Goal: Transaction & Acquisition: Download file/media

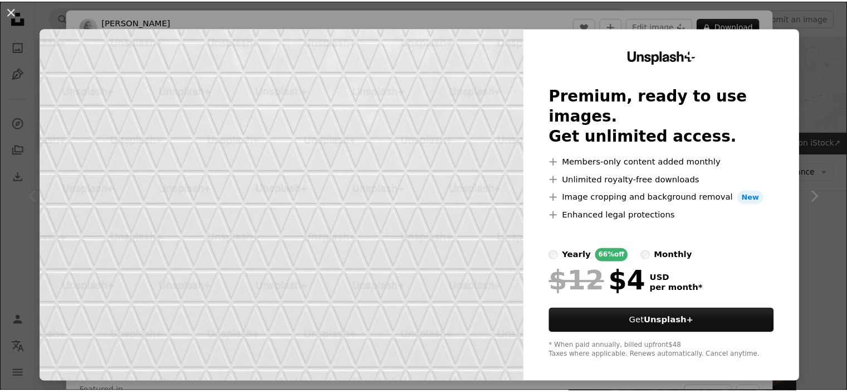
scroll to position [186, 0]
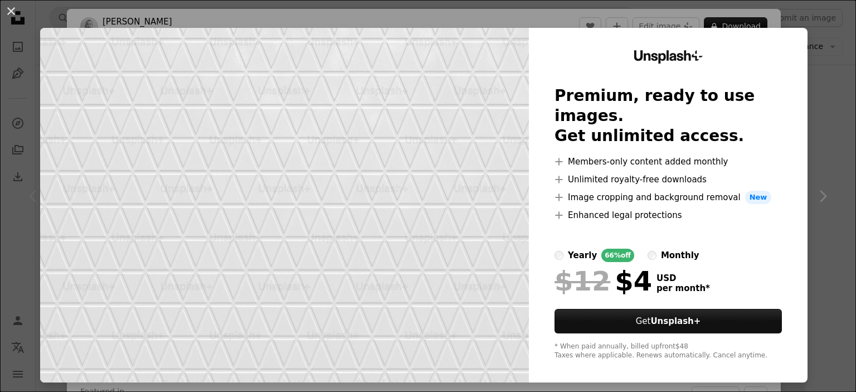
click at [820, 199] on div "An X shape Unsplash+ Premium, ready to use images. Get unlimited access. A plus…" at bounding box center [428, 196] width 856 height 392
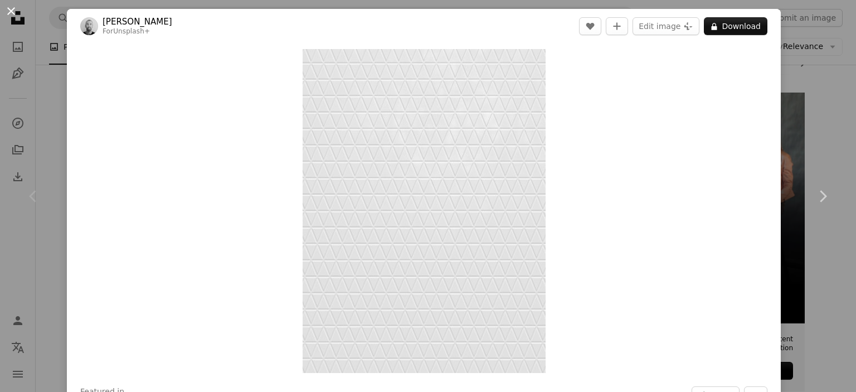
click at [11, 8] on button "An X shape" at bounding box center [10, 10] width 13 height 13
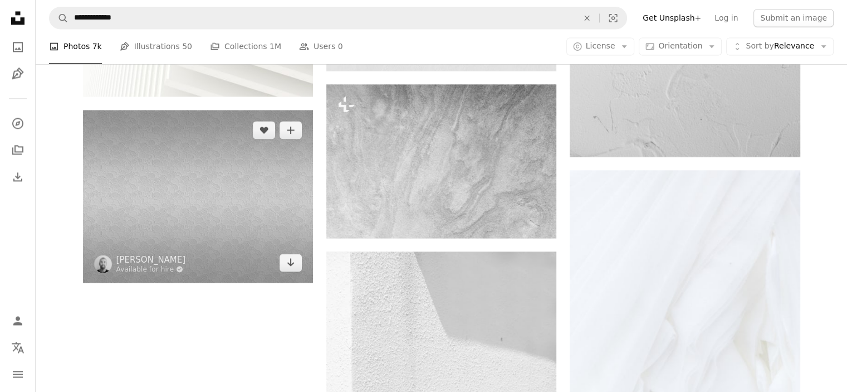
scroll to position [1987, 0]
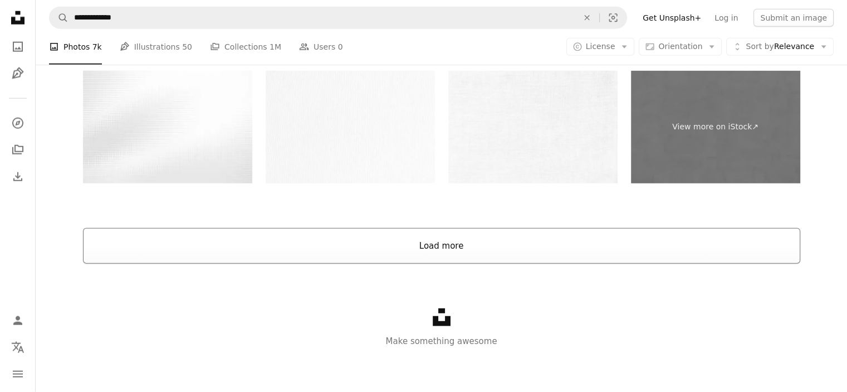
click at [414, 245] on button "Load more" at bounding box center [442, 246] width 718 height 36
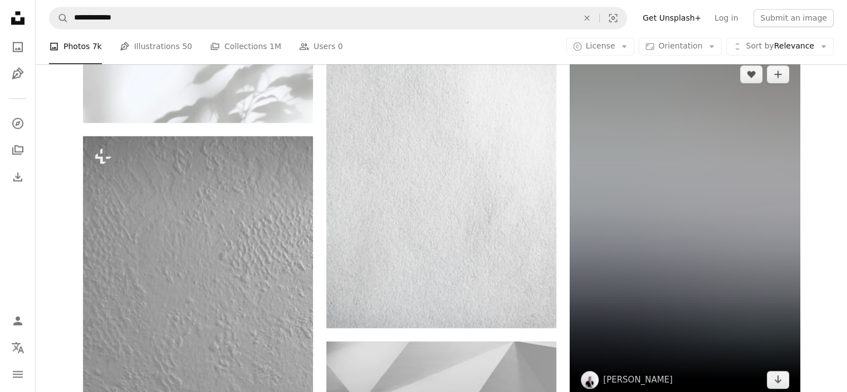
scroll to position [5889, 0]
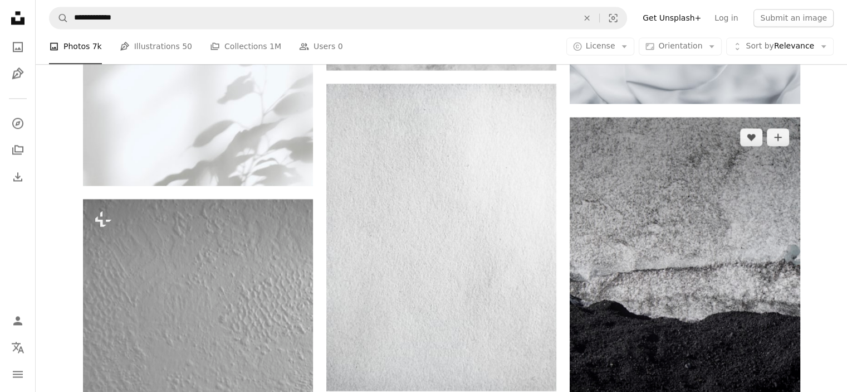
click at [673, 277] on img at bounding box center [685, 289] width 230 height 345
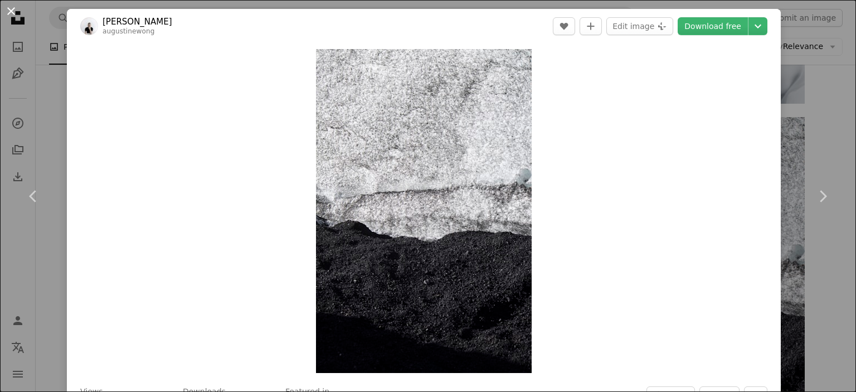
click at [4, 10] on button "An X shape" at bounding box center [10, 10] width 13 height 13
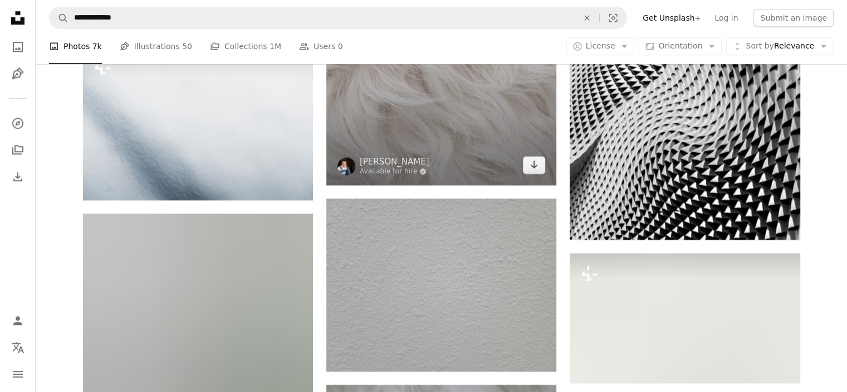
scroll to position [22176, 0]
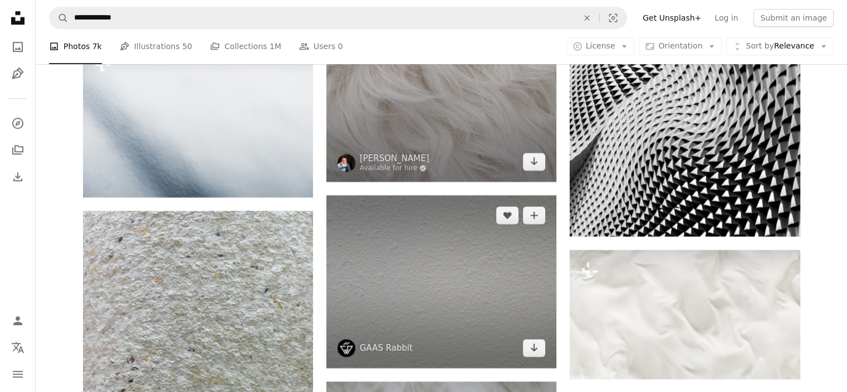
drag, startPoint x: 500, startPoint y: 177, endPoint x: 526, endPoint y: 295, distance: 120.9
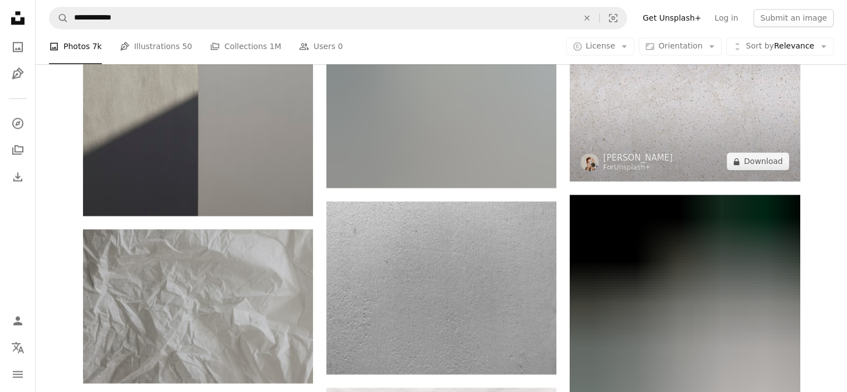
scroll to position [22882, 0]
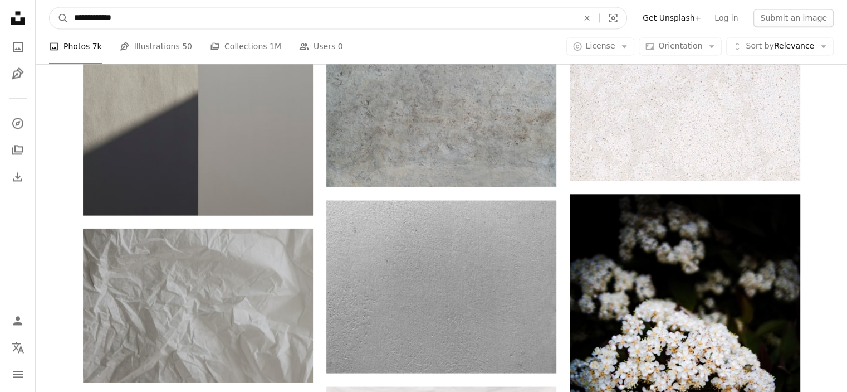
click at [395, 20] on input "**********" at bounding box center [322, 17] width 506 height 21
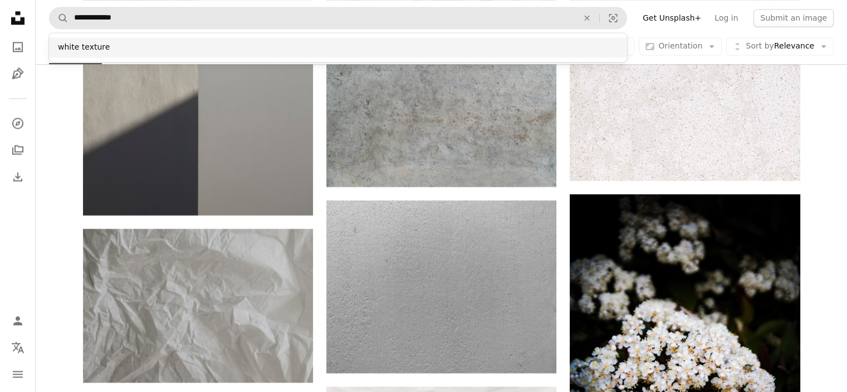
click at [129, 51] on div "white texture" at bounding box center [338, 47] width 578 height 20
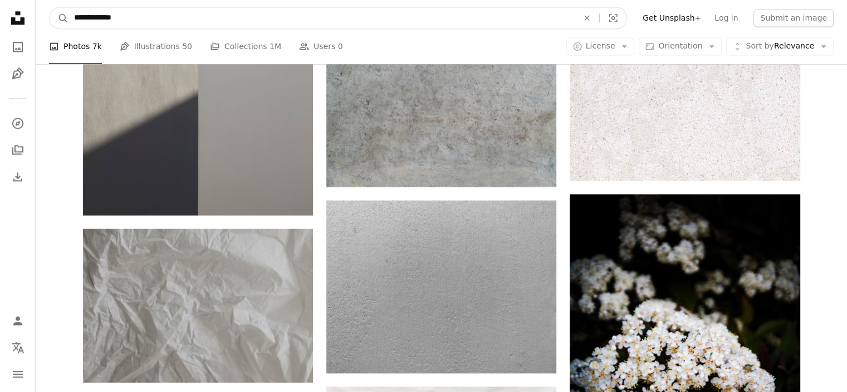
click at [135, 18] on input "**********" at bounding box center [322, 17] width 506 height 21
click at [50, 7] on button "A magnifying glass" at bounding box center [59, 17] width 19 height 21
click at [143, 19] on input "**********" at bounding box center [322, 17] width 506 height 21
click at [50, 7] on button "A magnifying glass" at bounding box center [59, 17] width 19 height 21
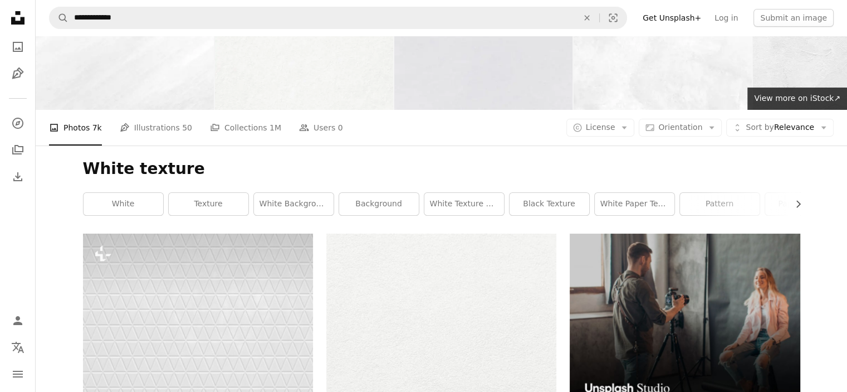
scroll to position [0, 0]
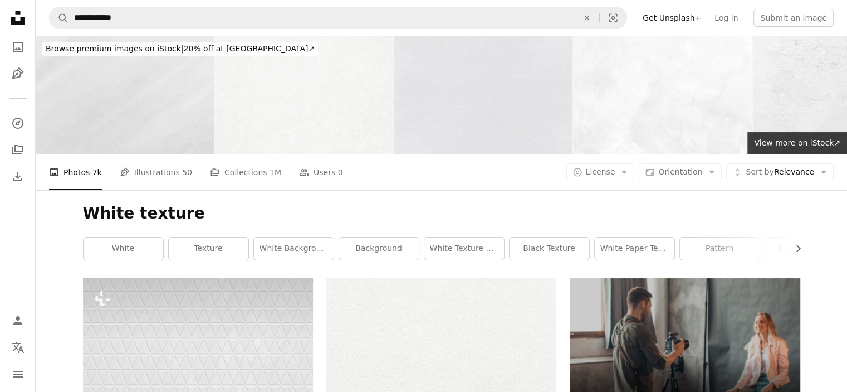
drag, startPoint x: 75, startPoint y: 134, endPoint x: 202, endPoint y: 148, distance: 127.8
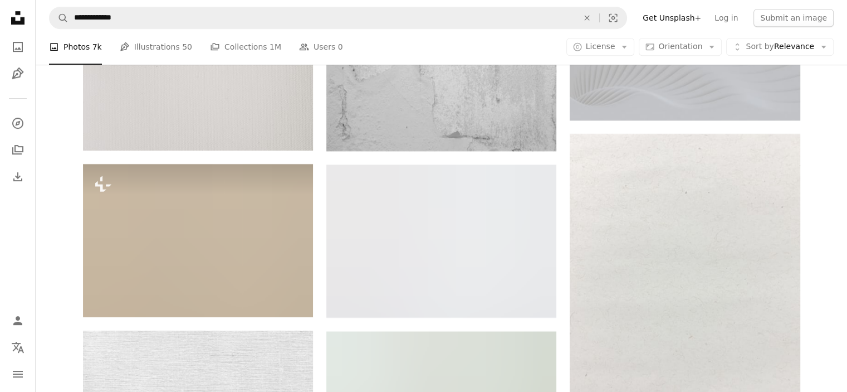
scroll to position [4903, 0]
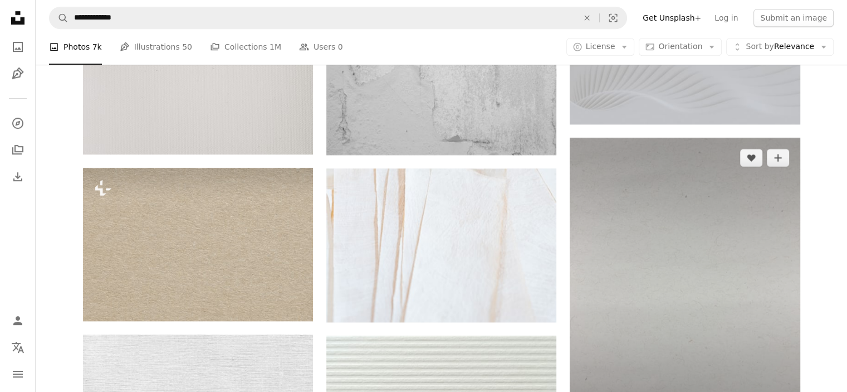
drag, startPoint x: 711, startPoint y: 269, endPoint x: 521, endPoint y: 262, distance: 190.1
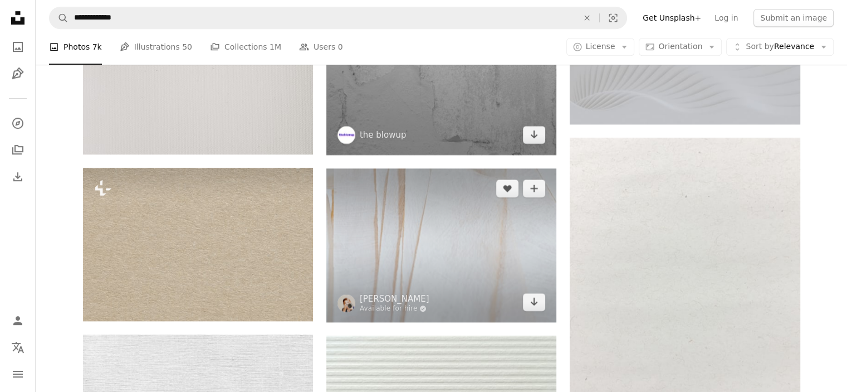
drag, startPoint x: 477, startPoint y: 252, endPoint x: 486, endPoint y: 154, distance: 98.5
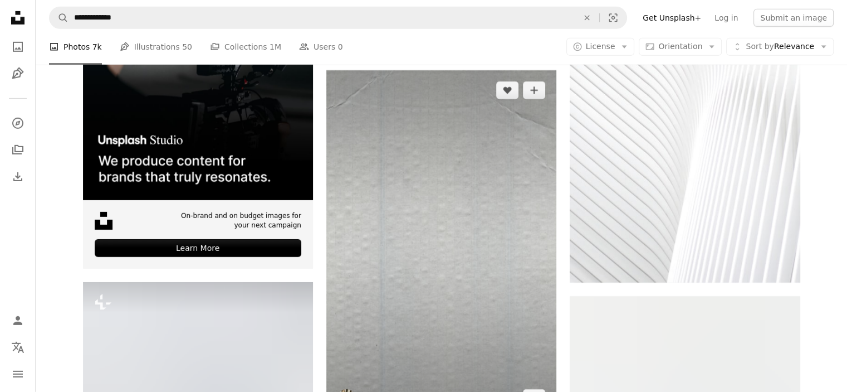
scroll to position [3602, 0]
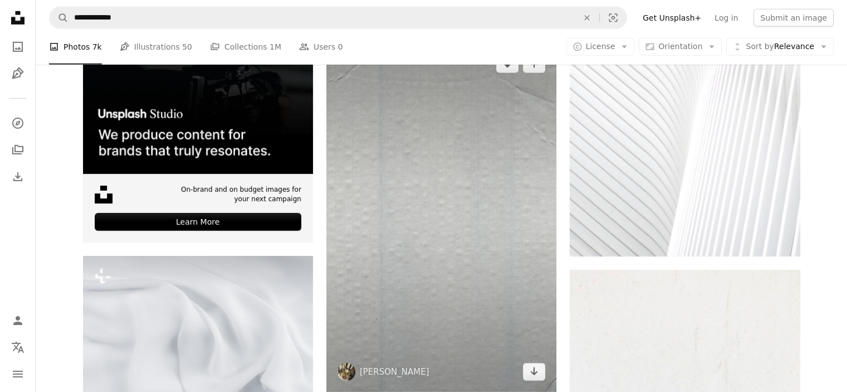
click at [426, 245] on img at bounding box center [441, 217] width 230 height 347
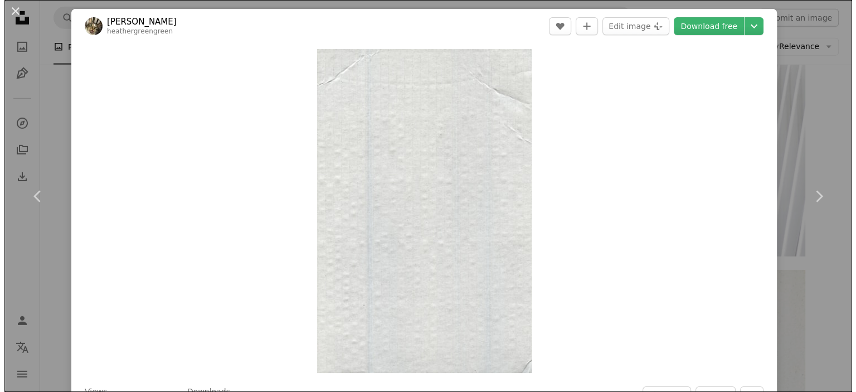
scroll to position [3473, 0]
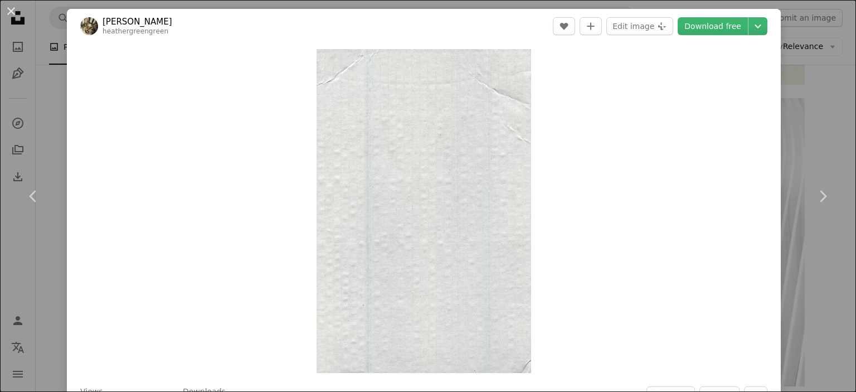
click at [9, 16] on button "An X shape" at bounding box center [10, 10] width 13 height 13
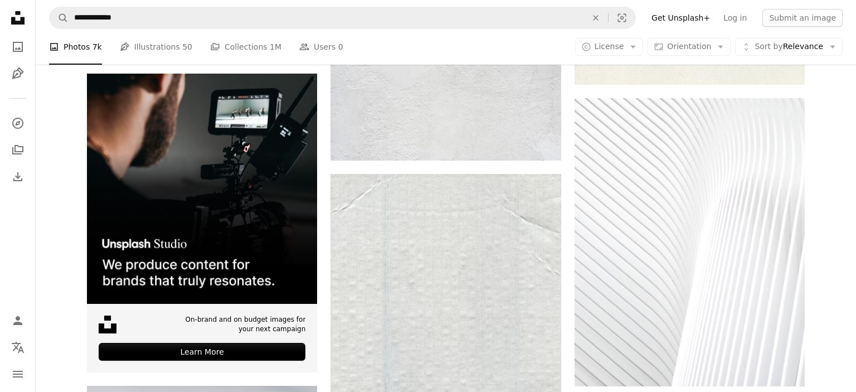
click at [4, 9] on nav "Unsplash logo Unsplash Home A photo Pen Tool A compass A stack of folders Downl…" at bounding box center [18, 196] width 36 height 392
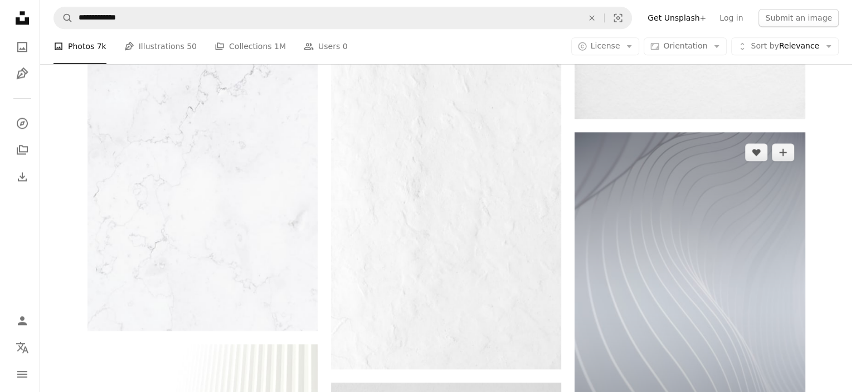
scroll to position [1337, 0]
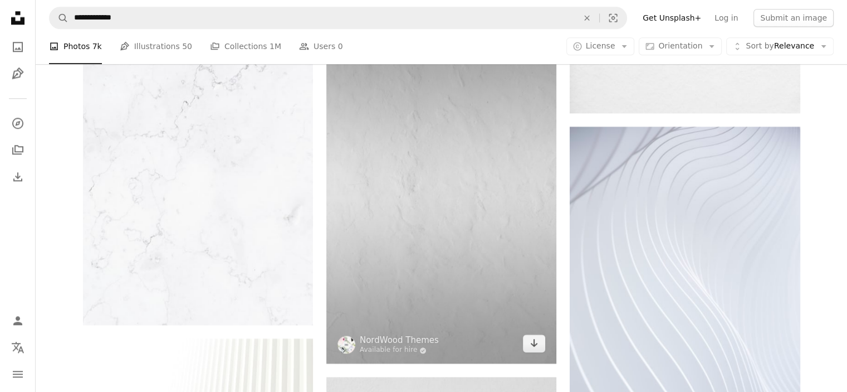
click at [440, 233] on img at bounding box center [441, 190] width 230 height 345
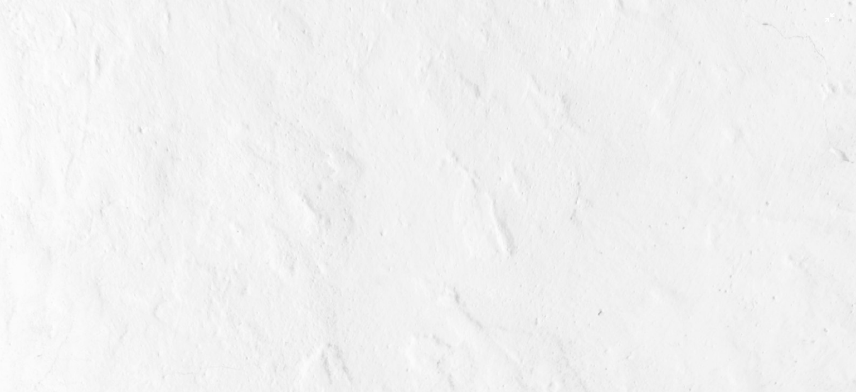
scroll to position [434, 0]
click at [423, 200] on img "Zoom out on this image" at bounding box center [427, 207] width 857 height 1285
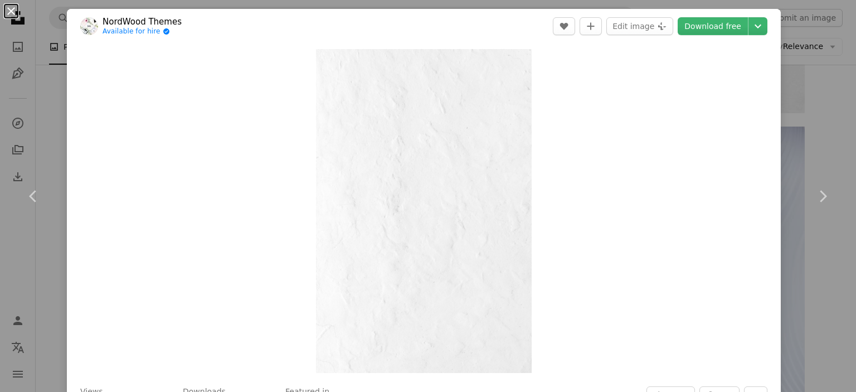
click at [17, 13] on button "An X shape" at bounding box center [10, 10] width 13 height 13
click at [796, 54] on button "Unfold Sort by Relevance Arrow down" at bounding box center [789, 47] width 108 height 18
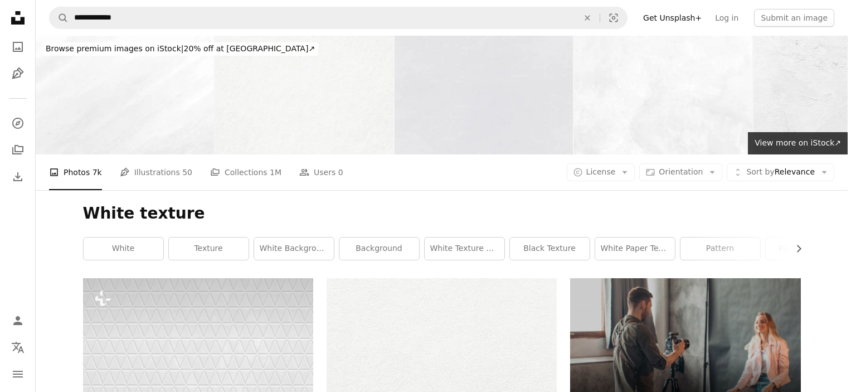
scroll to position [1337, 0]
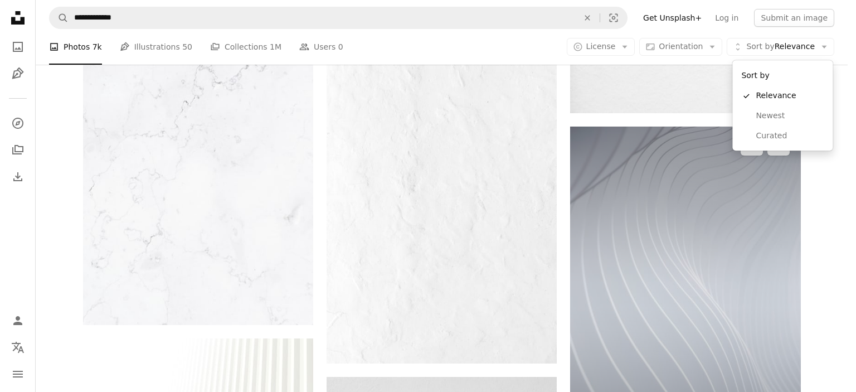
click at [850, 246] on html "**********" at bounding box center [428, 196] width 856 height 392
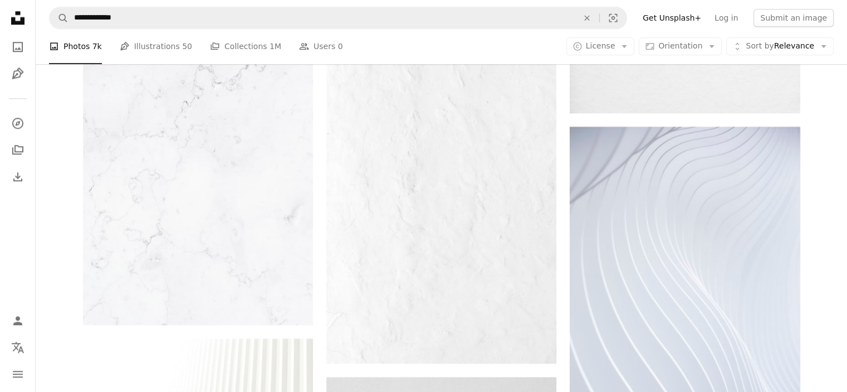
scroll to position [2636, 0]
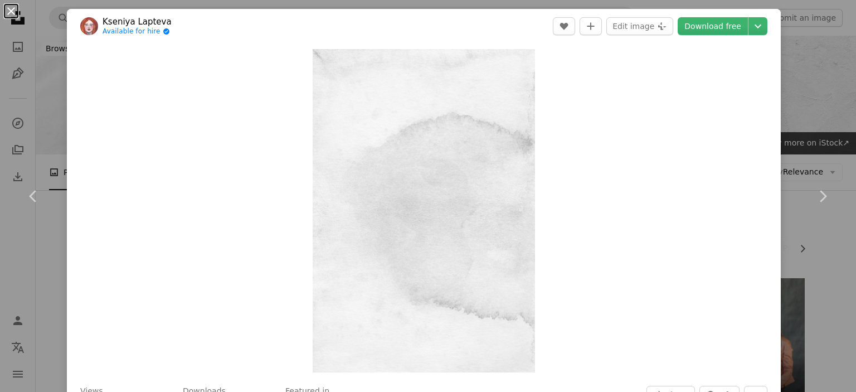
click at [4, 13] on button "An X shape" at bounding box center [10, 10] width 13 height 13
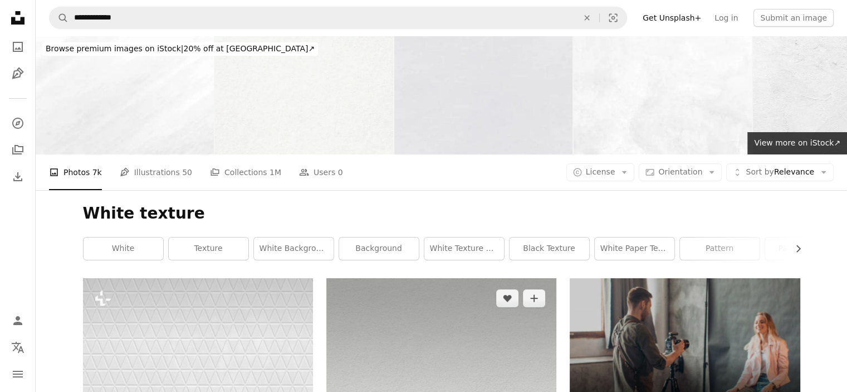
scroll to position [241, 0]
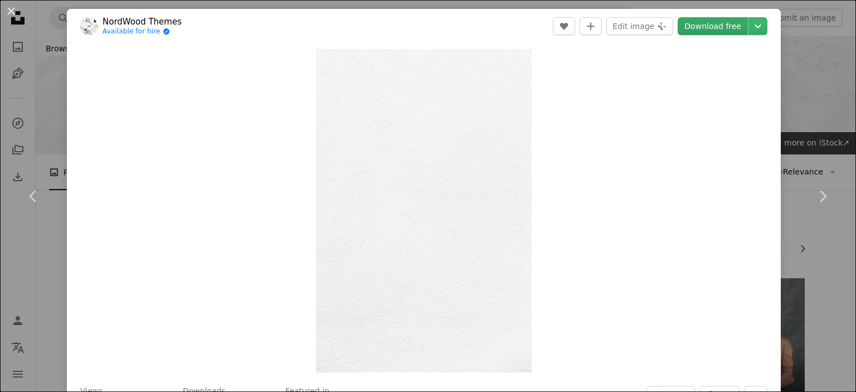
click at [703, 27] on link "Download free" at bounding box center [712, 26] width 70 height 18
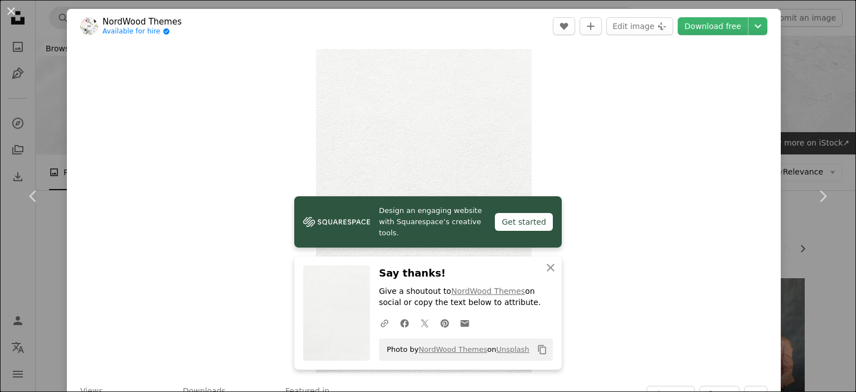
click at [11, 6] on button "An X shape" at bounding box center [10, 10] width 13 height 13
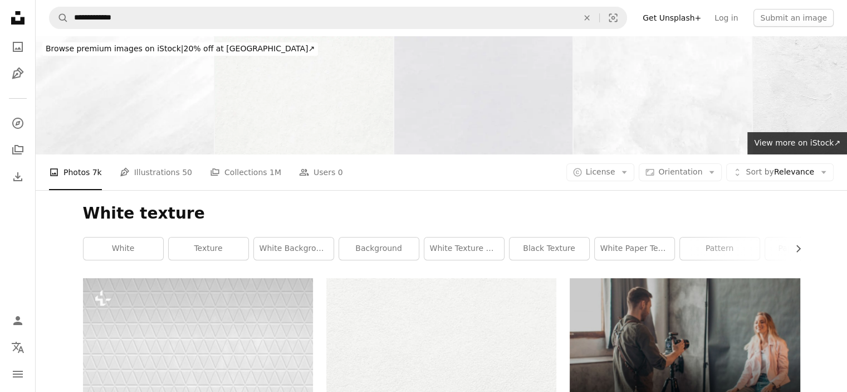
scroll to position [2488, 0]
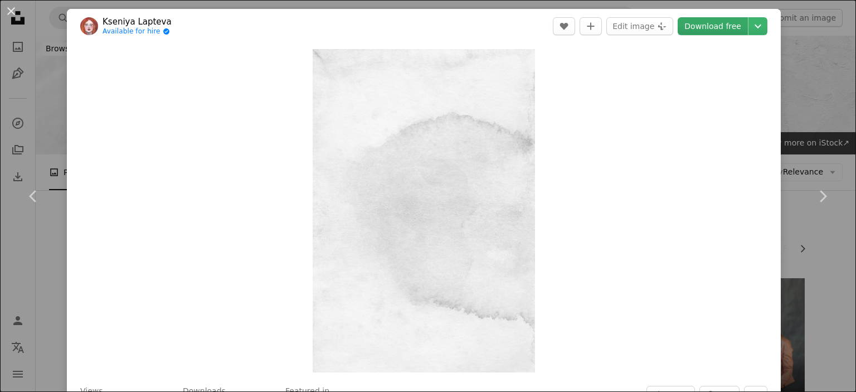
click at [717, 28] on link "Download free" at bounding box center [712, 26] width 70 height 18
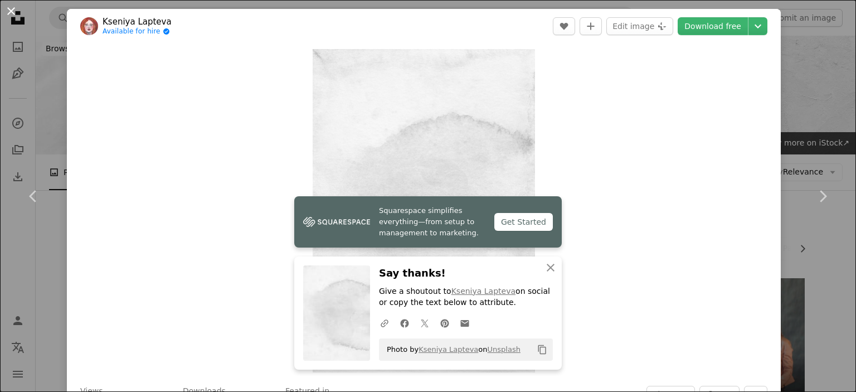
click at [13, 12] on button "An X shape" at bounding box center [10, 10] width 13 height 13
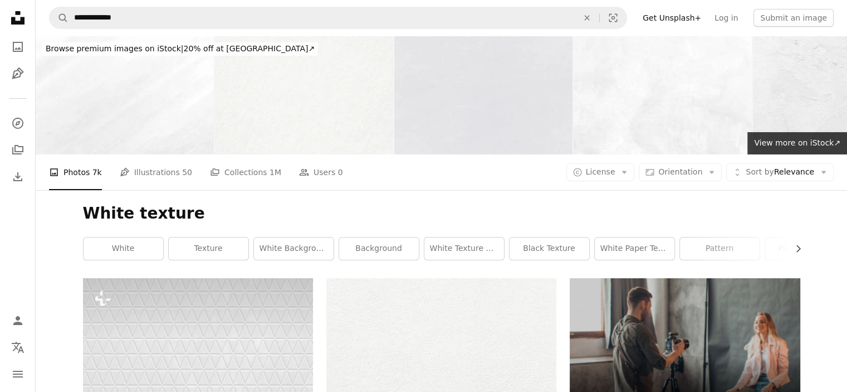
scroll to position [5589, 0]
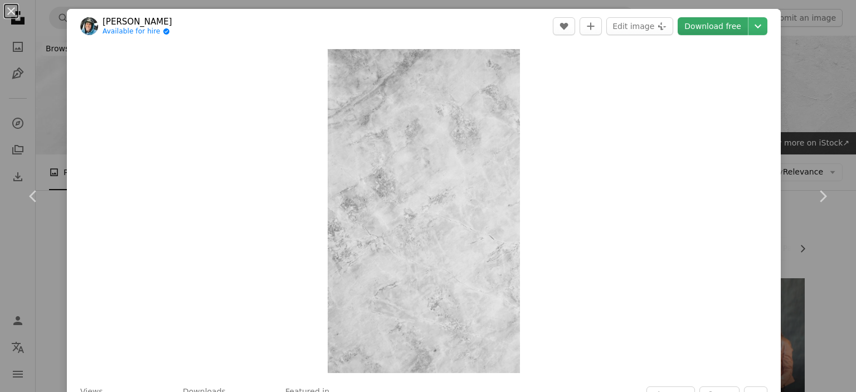
click at [705, 23] on link "Download free" at bounding box center [712, 26] width 70 height 18
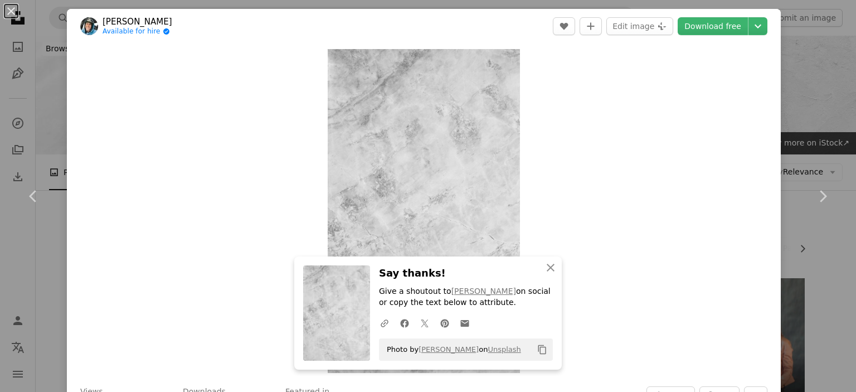
click at [6, 7] on button "An X shape" at bounding box center [10, 10] width 13 height 13
click at [5, 3] on nav "Unsplash logo Unsplash Home A photo Pen Tool A compass A stack of folders Downl…" at bounding box center [18, 196] width 36 height 392
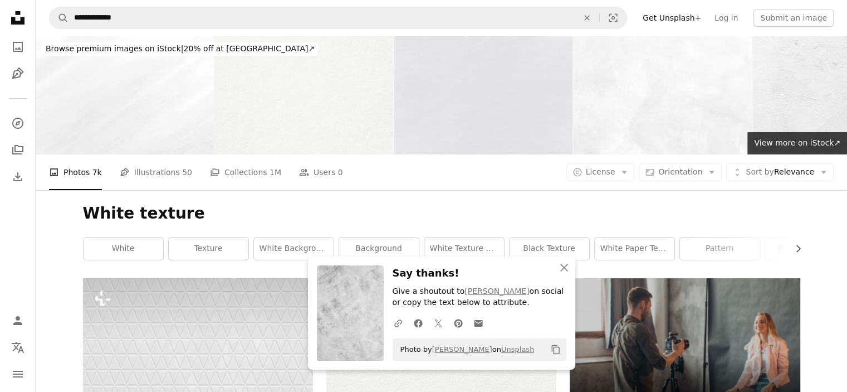
click at [6, 8] on nav "Unsplash logo Unsplash Home A photo Pen Tool A compass A stack of folders Downl…" at bounding box center [18, 196] width 36 height 392
